Goal: Information Seeking & Learning: Learn about a topic

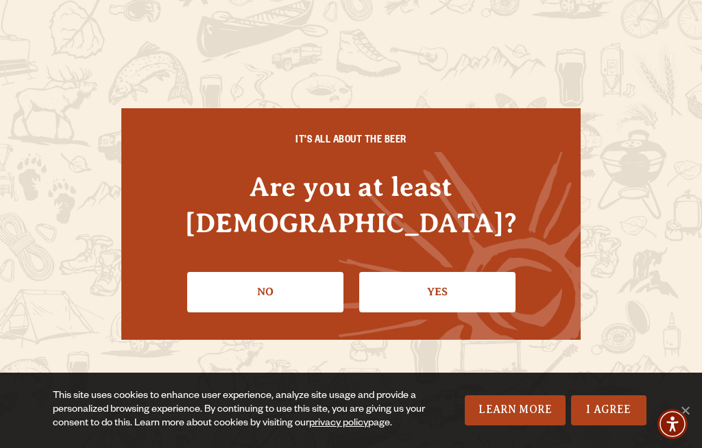
click at [469, 291] on link "Yes" at bounding box center [437, 292] width 156 height 40
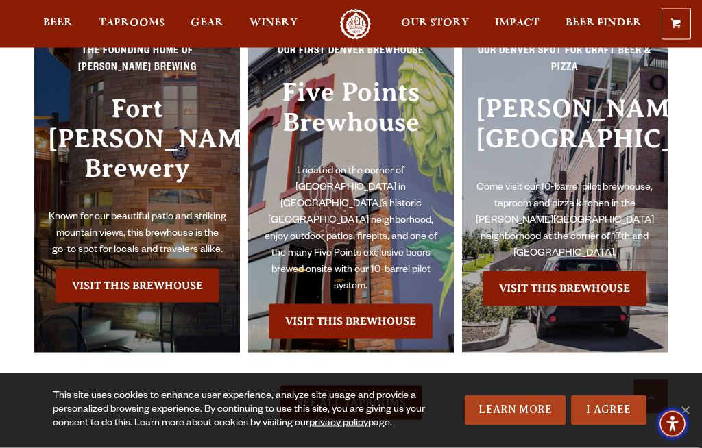
scroll to position [2679, 0]
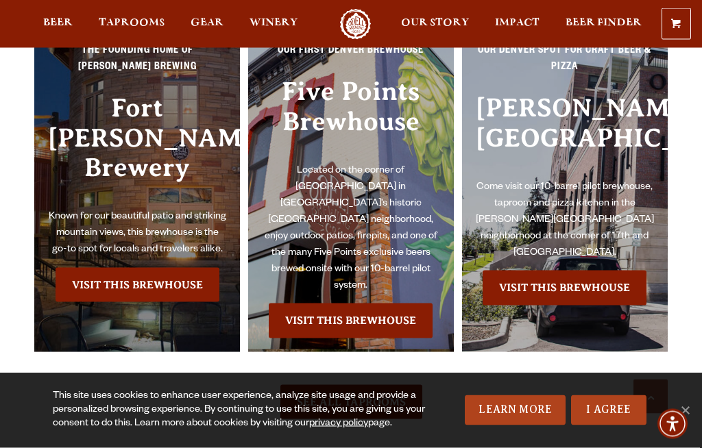
click at [112, 268] on link "Visit this Brewhouse" at bounding box center [138, 285] width 164 height 34
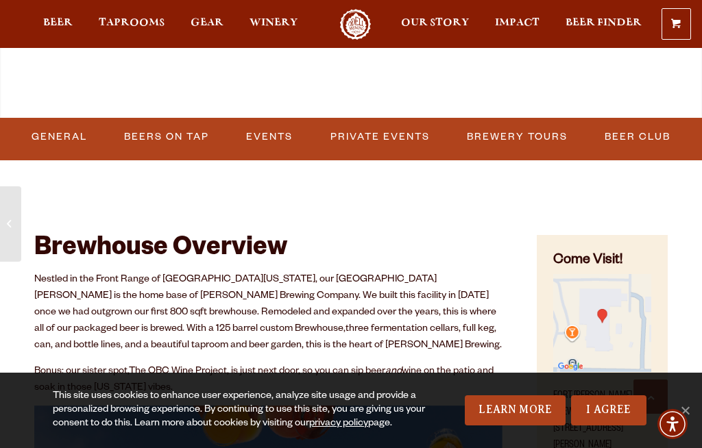
click at [265, 153] on link "Events" at bounding box center [270, 137] width 58 height 32
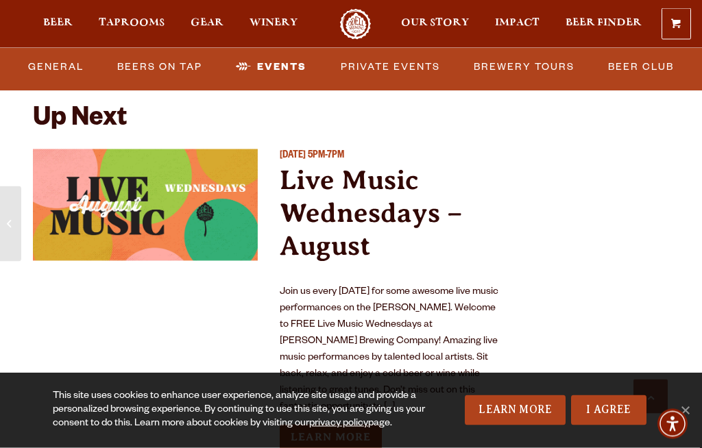
scroll to position [3298, 0]
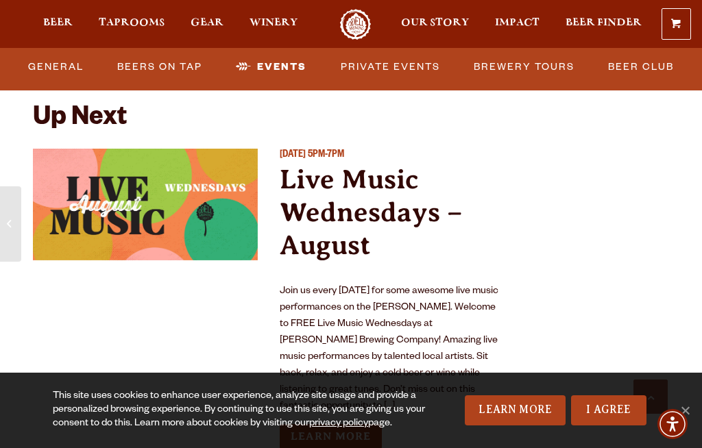
click at [306, 424] on link "Learn More" at bounding box center [331, 436] width 102 height 25
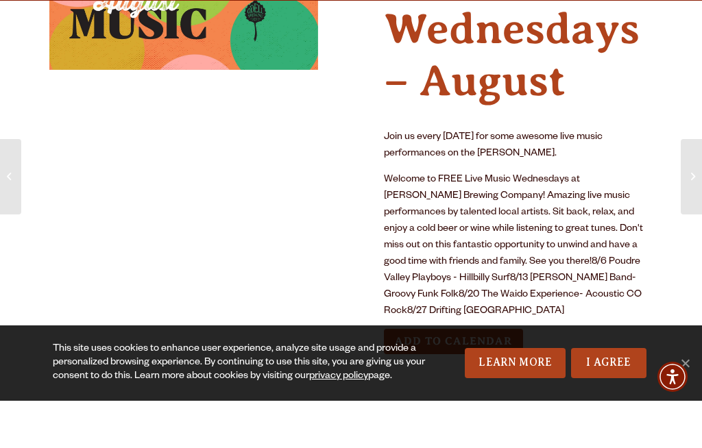
scroll to position [151, 0]
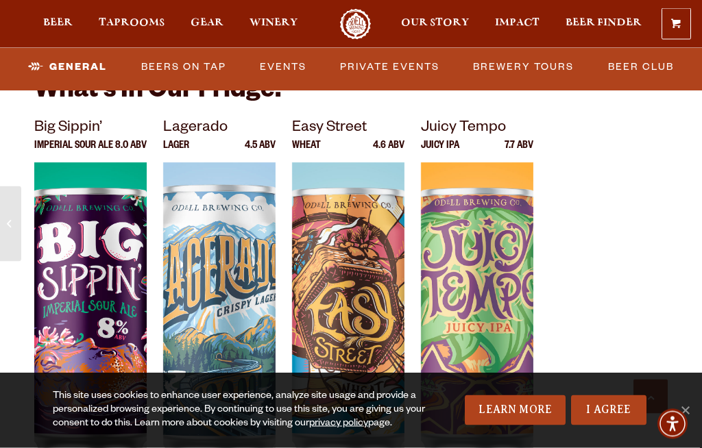
scroll to position [2826, 0]
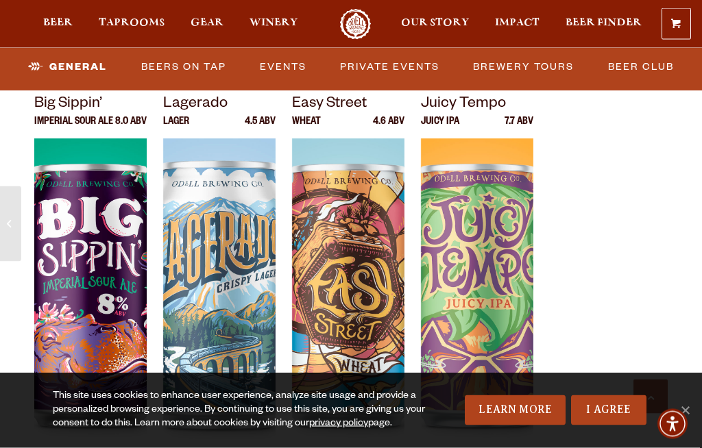
click at [195, 63] on link "Beers on Tap" at bounding box center [184, 67] width 96 height 32
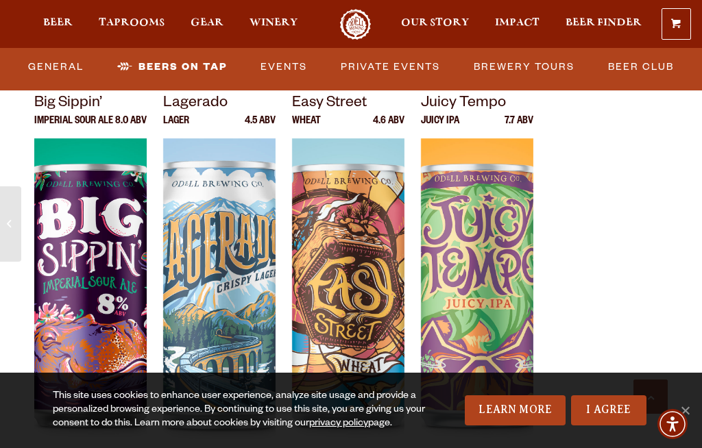
click at [198, 69] on link "Beers on Tap" at bounding box center [172, 67] width 121 height 32
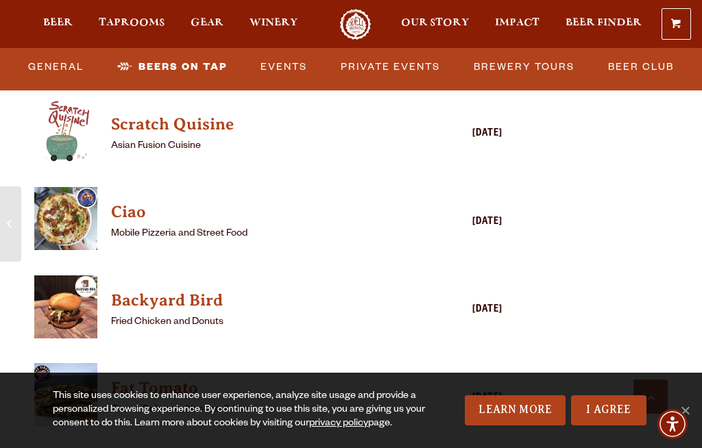
scroll to position [1512, 0]
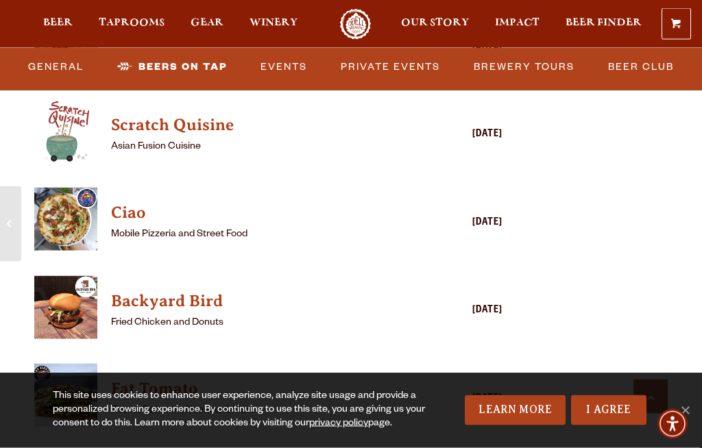
click at [64, 188] on img "View Ciao details (opens in a new window)" at bounding box center [65, 219] width 63 height 63
